Goal: Task Accomplishment & Management: Complete application form

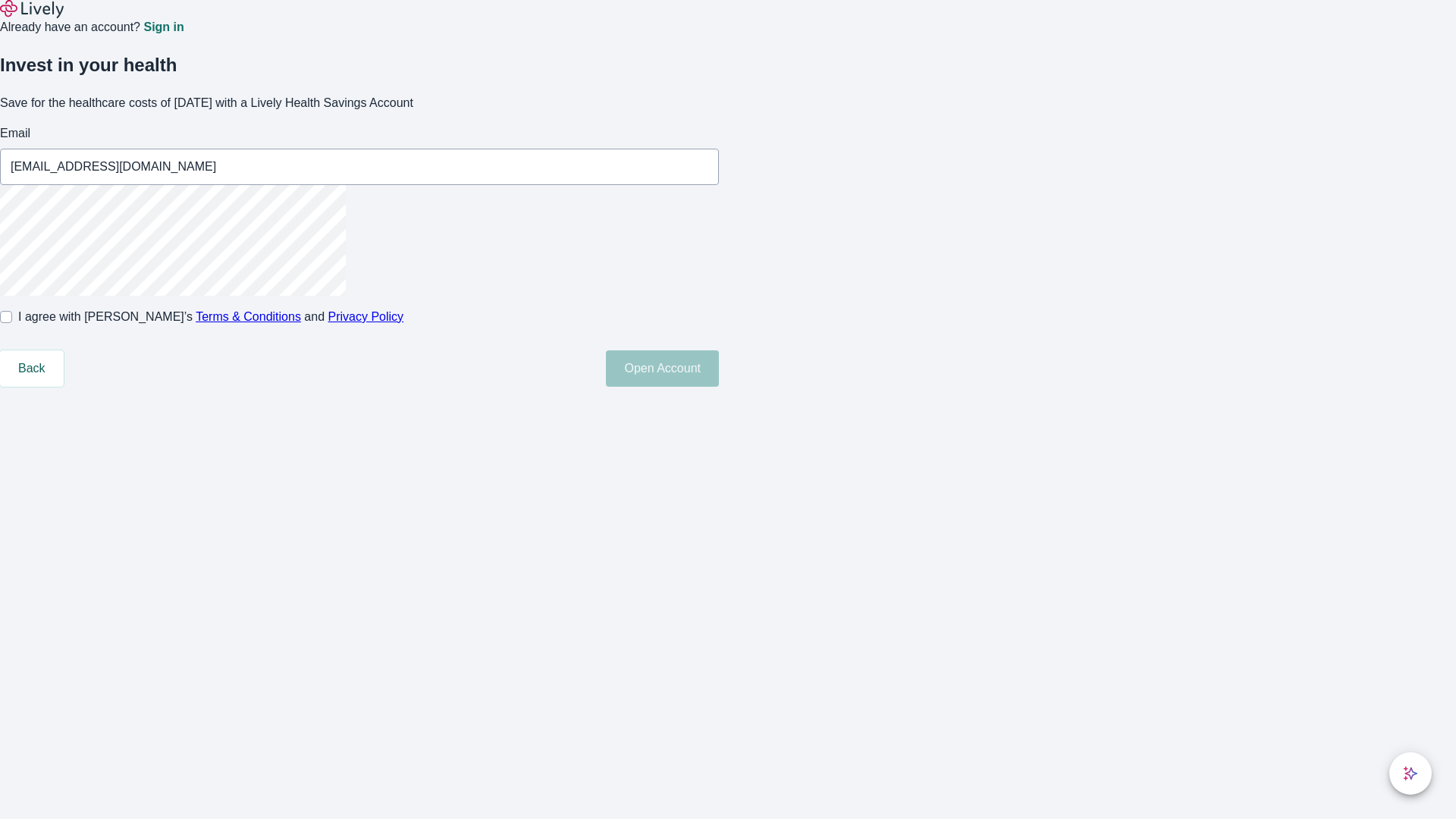
click at [12, 323] on input "I agree with Lively’s Terms & Conditions and Privacy Policy" at bounding box center [6, 317] width 12 height 12
checkbox input "true"
click at [719, 387] on button "Open Account" at bounding box center [662, 368] width 113 height 37
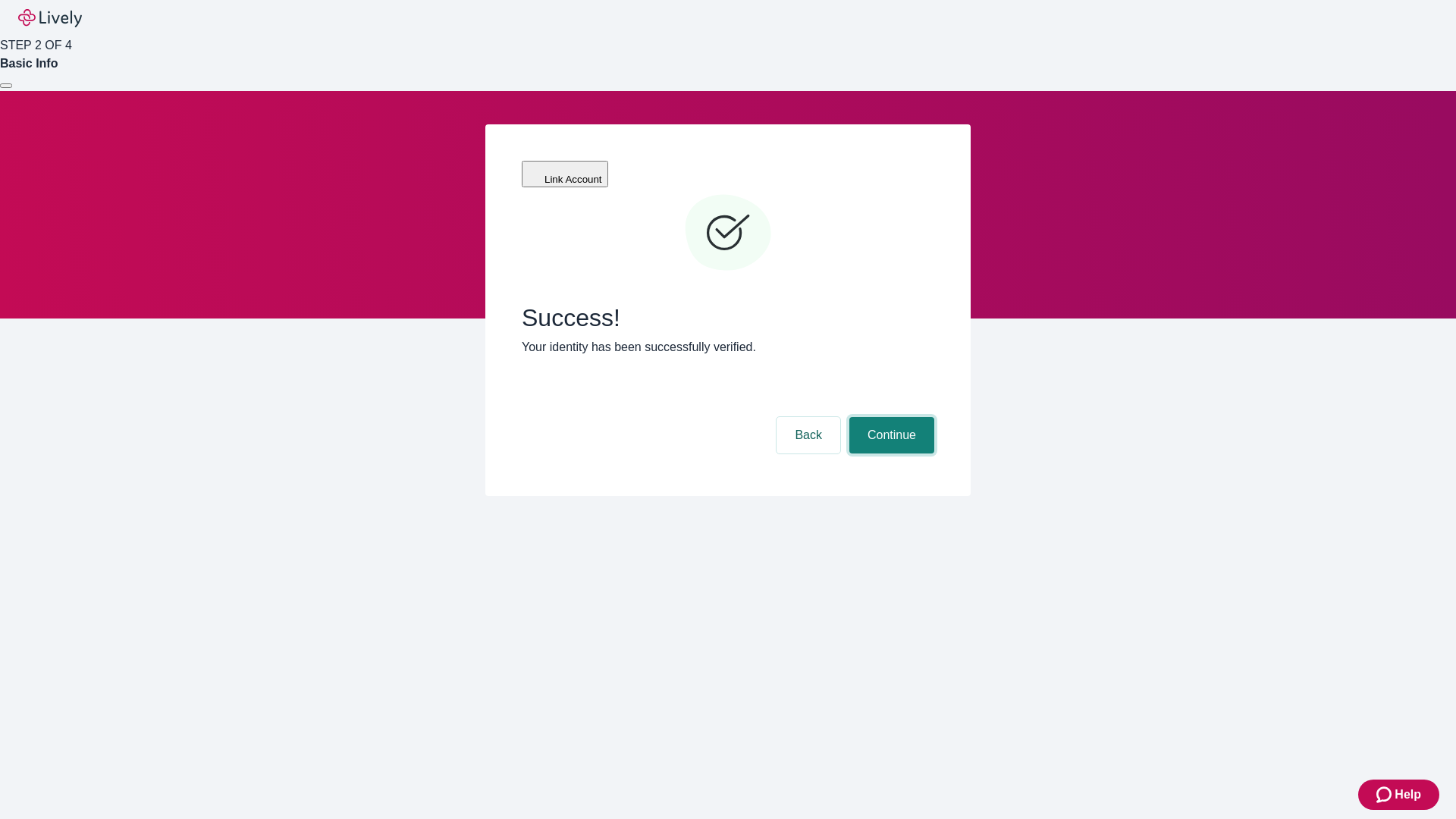
click at [890, 417] on button "Continue" at bounding box center [892, 435] width 85 height 37
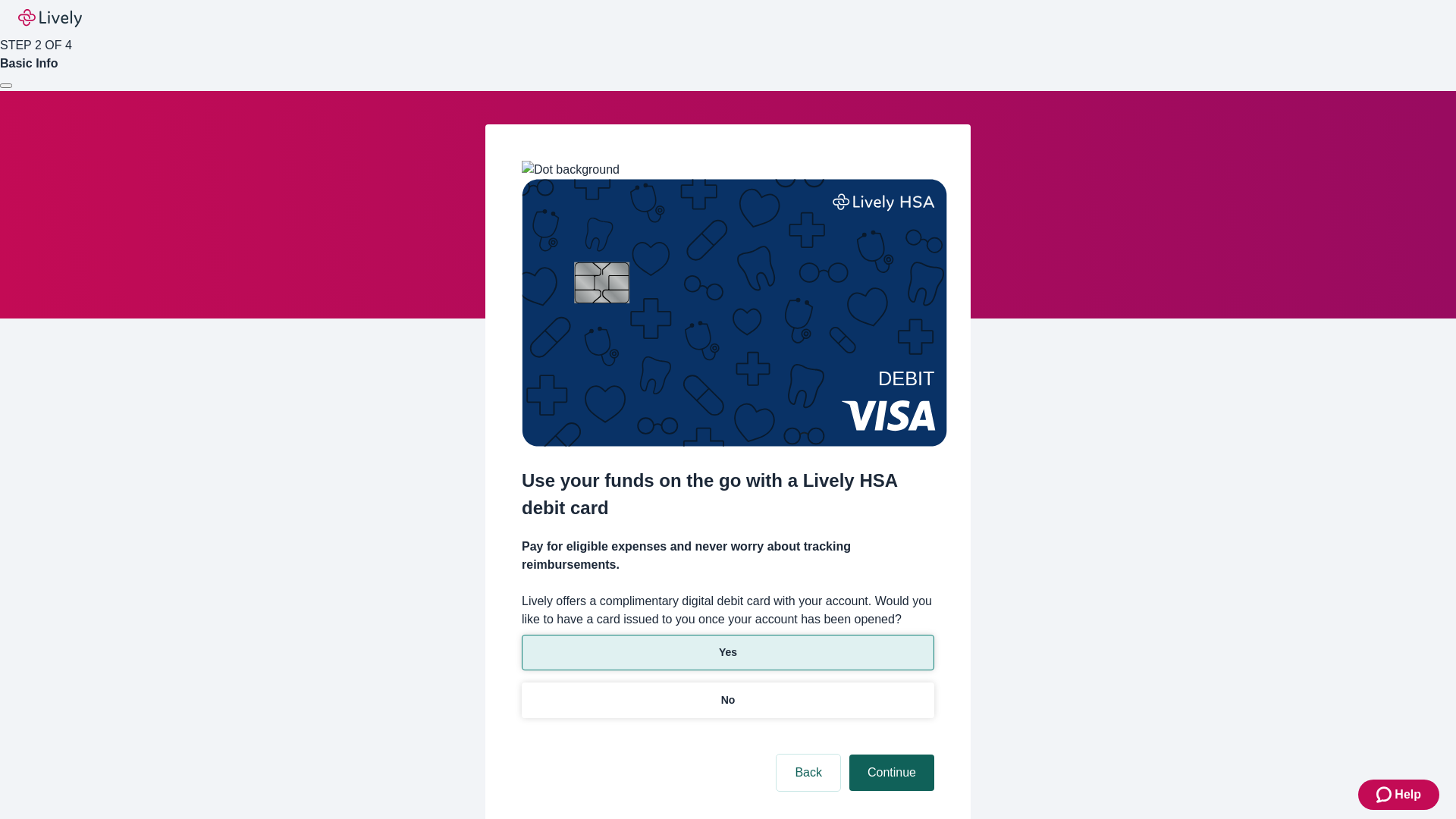
click at [728, 645] on p "Yes" at bounding box center [728, 652] width 18 height 16
click at [890, 754] on button "Continue" at bounding box center [892, 772] width 85 height 37
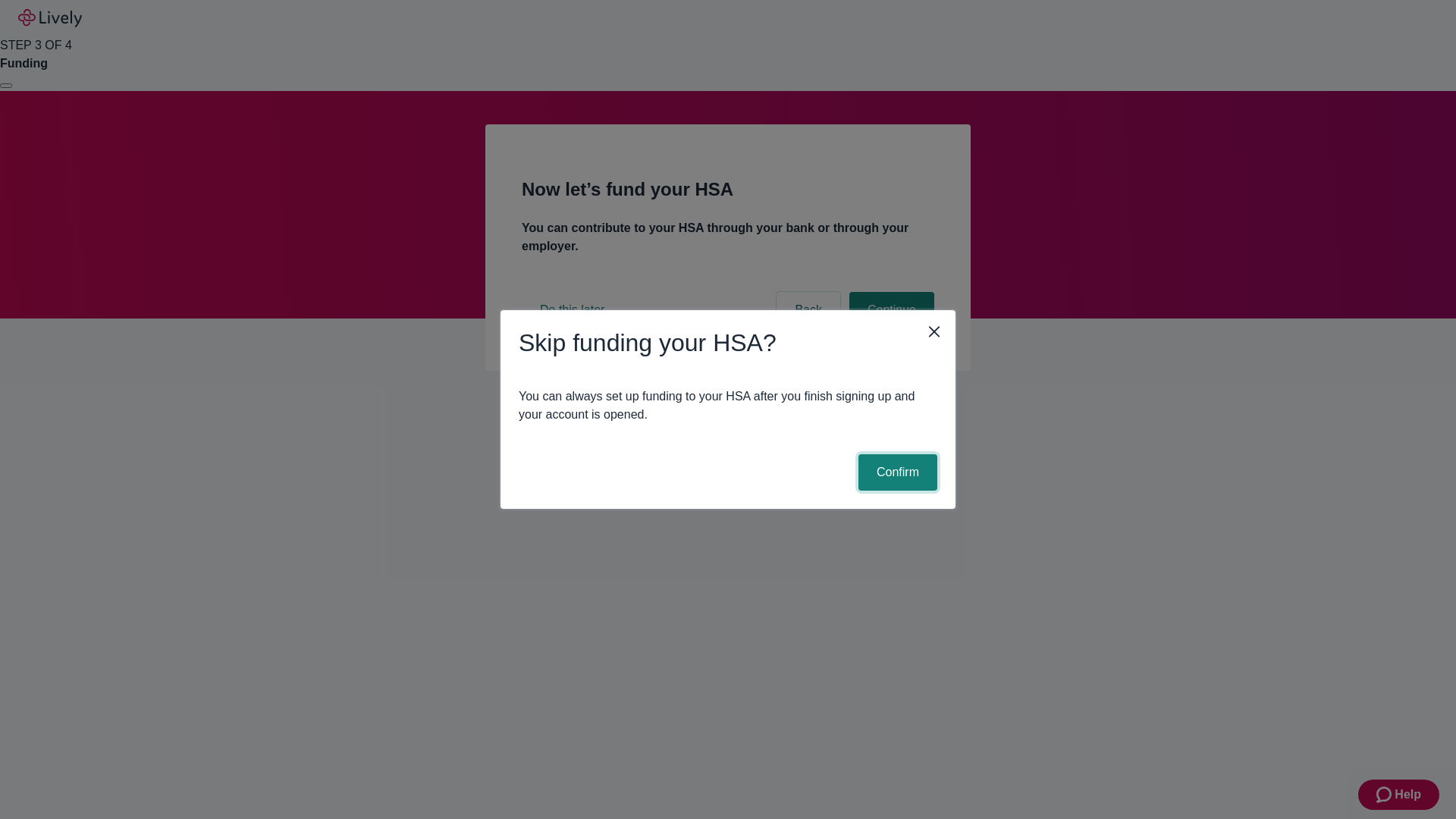
click at [896, 472] on button "Confirm" at bounding box center [898, 472] width 79 height 37
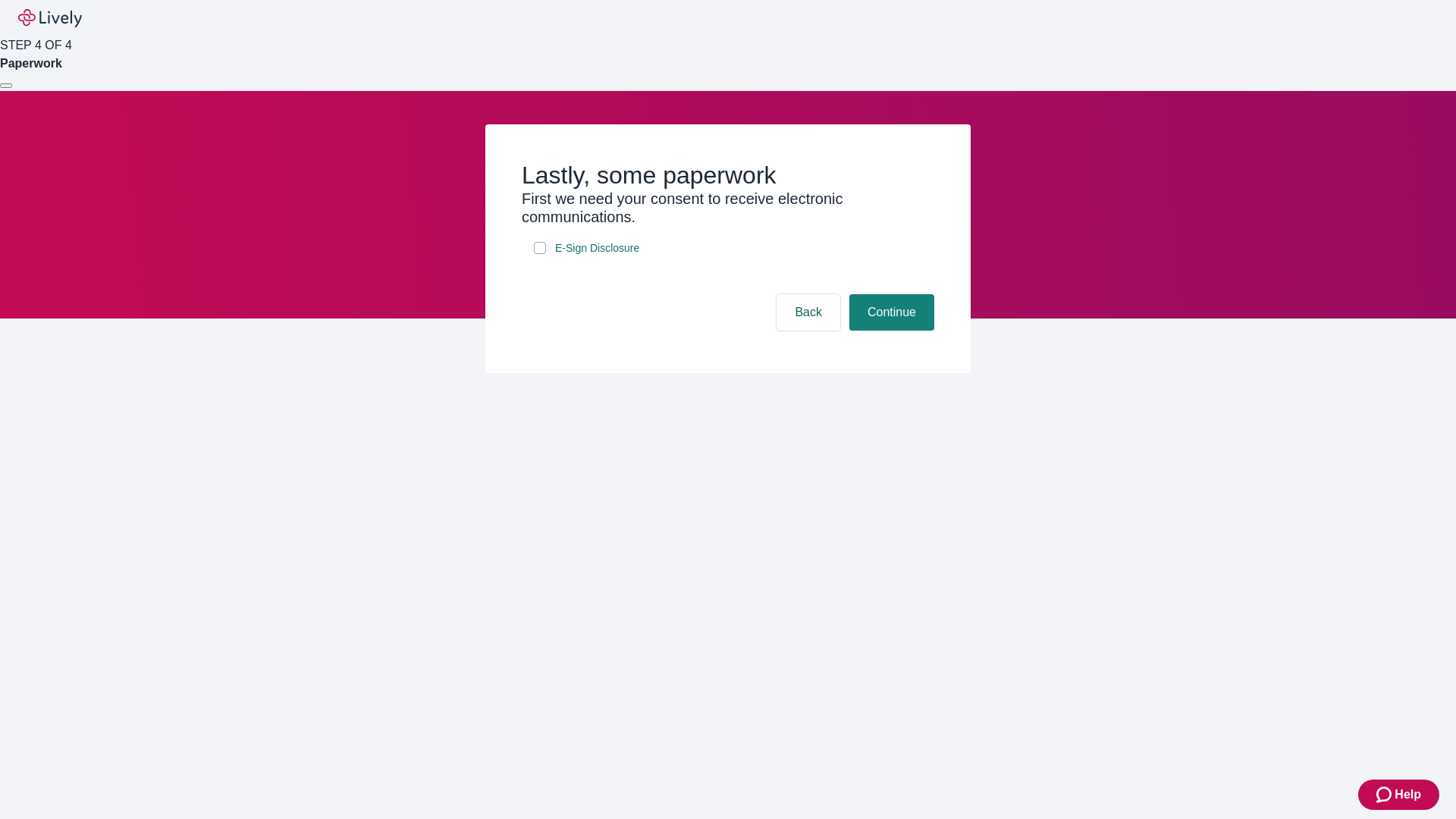
click at [540, 254] on input "E-Sign Disclosure" at bounding box center [540, 247] width 12 height 12
checkbox input "true"
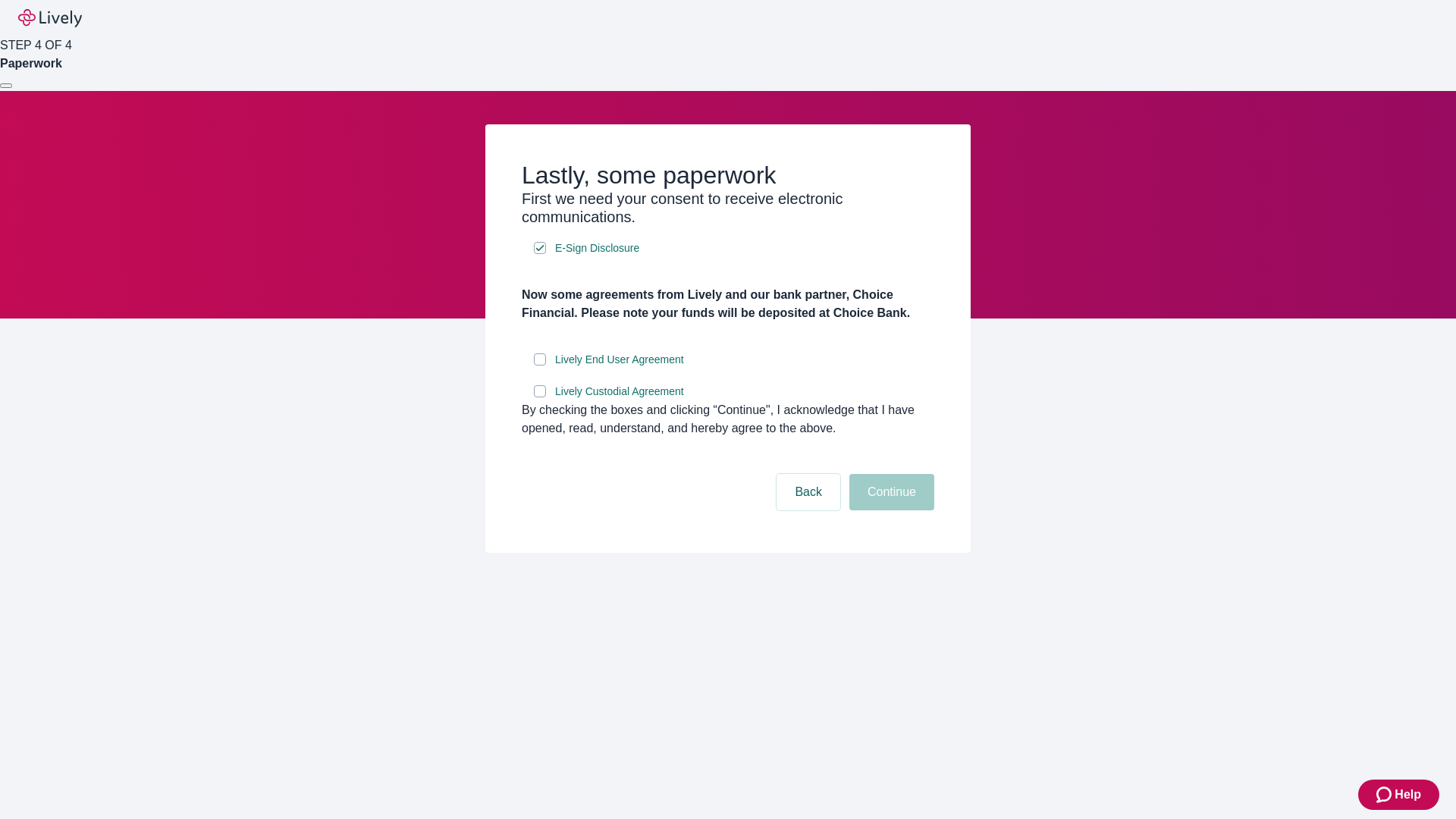
click at [540, 365] on input "Lively End User Agreement" at bounding box center [540, 359] width 12 height 12
checkbox input "true"
click at [540, 397] on input "Lively Custodial Agreement" at bounding box center [540, 391] width 12 height 12
checkbox input "true"
click at [890, 511] on button "Continue" at bounding box center [892, 492] width 85 height 37
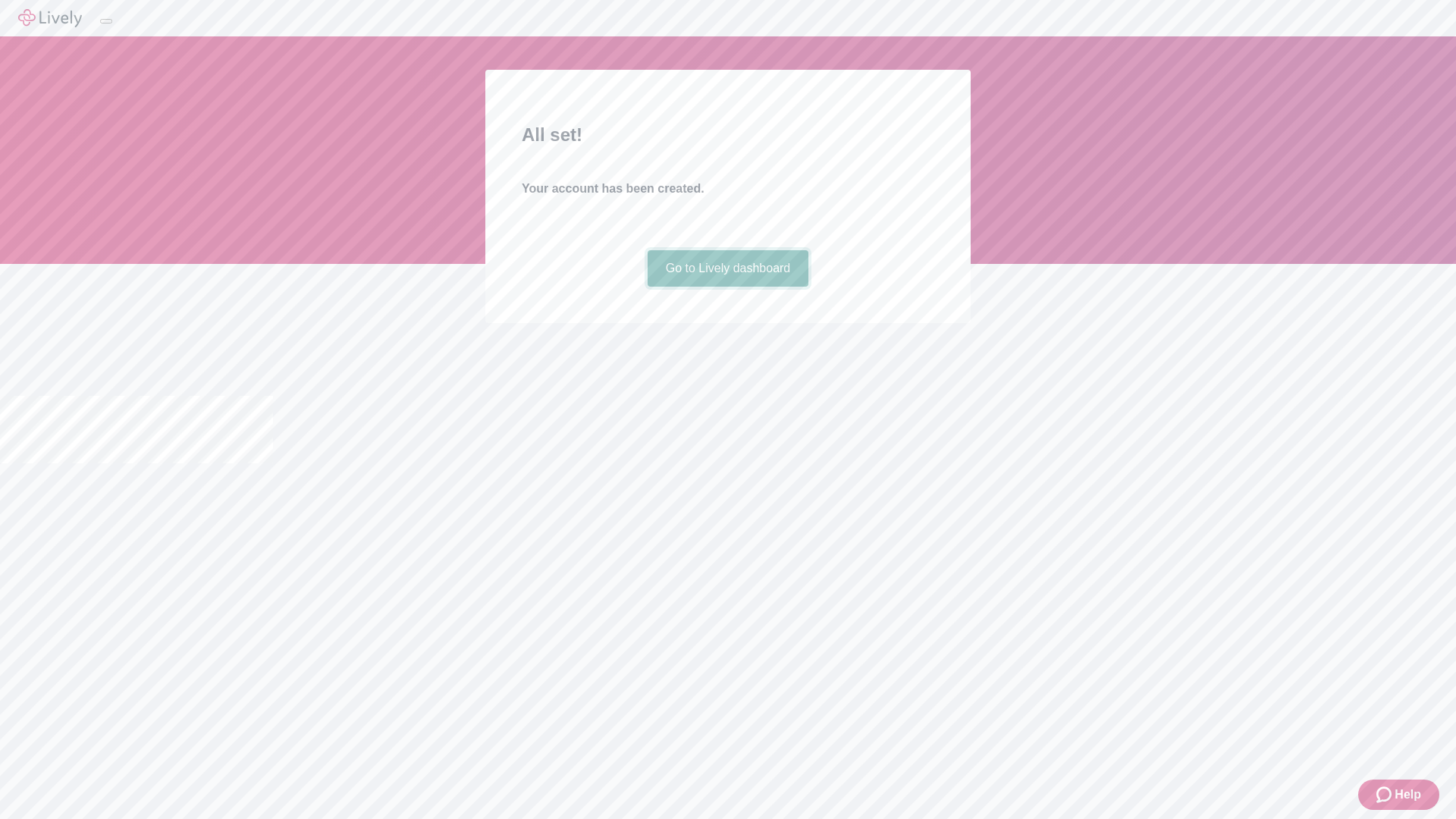
click at [728, 287] on link "Go to Lively dashboard" at bounding box center [728, 268] width 161 height 37
